Goal: Task Accomplishment & Management: Use online tool/utility

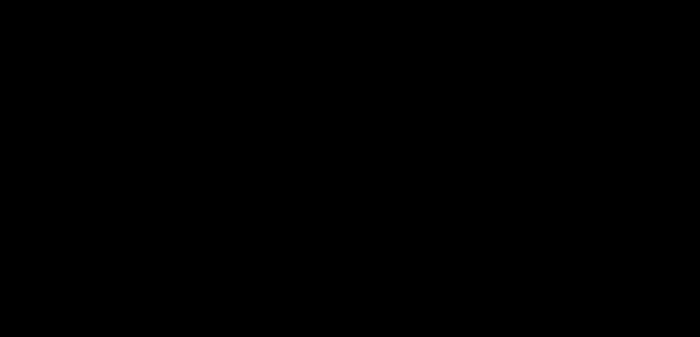
click at [331, 91] on h1 "Good Day, [PERSON_NAME]" at bounding box center [232, 81] width 198 height 20
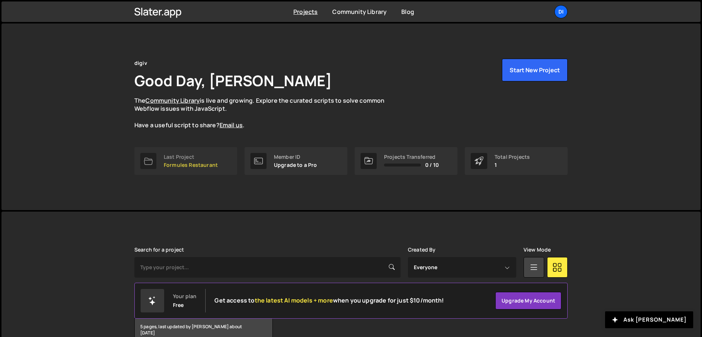
click at [183, 162] on p "Formules Restaurant" at bounding box center [191, 165] width 54 height 6
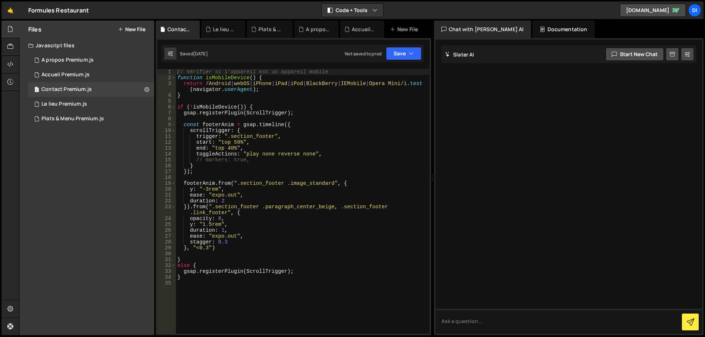
click at [92, 75] on div "1 Accueil Premium.js 0" at bounding box center [91, 75] width 126 height 15
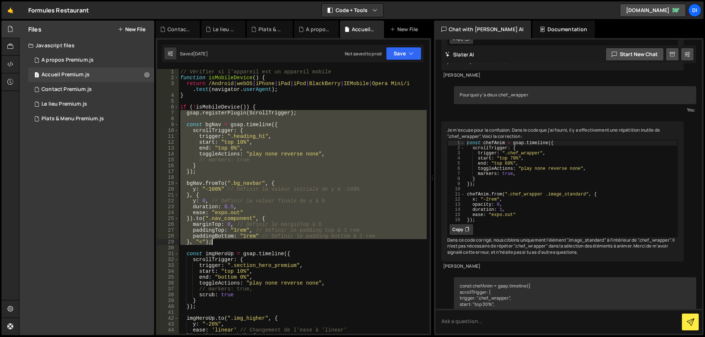
drag, startPoint x: 179, startPoint y: 112, endPoint x: 352, endPoint y: 241, distance: 215.5
click at [352, 241] on div "// Vérifier si l'appareil est un appareil mobile function isMobileDevice ( ) { …" at bounding box center [303, 207] width 248 height 277
type textarea "paddingBottom: "1rem" // Définir le padding bottom à 1 rem }, "<");"
click at [407, 56] on button "Save" at bounding box center [404, 53] width 36 height 13
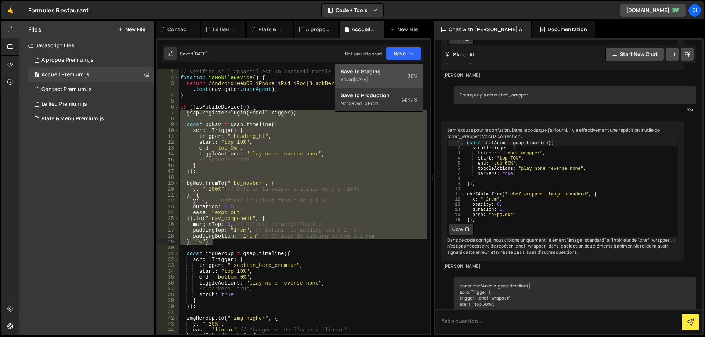
click at [375, 76] on div "Saved [DATE]" at bounding box center [379, 79] width 76 height 9
